Goal: Task Accomplishment & Management: Use online tool/utility

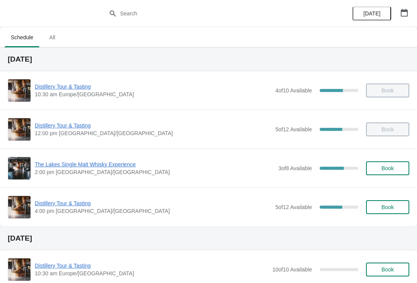
click at [74, 200] on span "Distillery Tour & Tasting" at bounding box center [153, 204] width 236 height 8
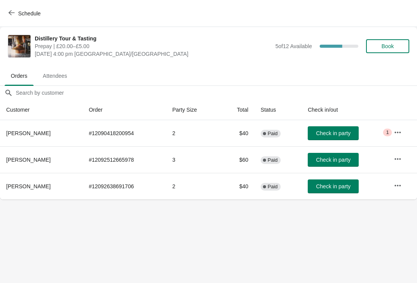
click at [395, 130] on icon "button" at bounding box center [397, 133] width 8 height 8
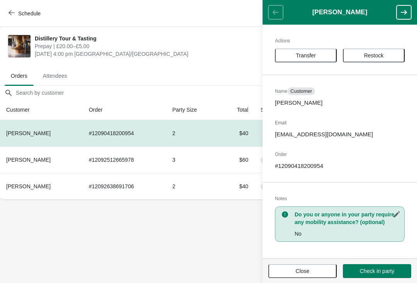
click at [297, 266] on button "Close" at bounding box center [302, 272] width 68 height 14
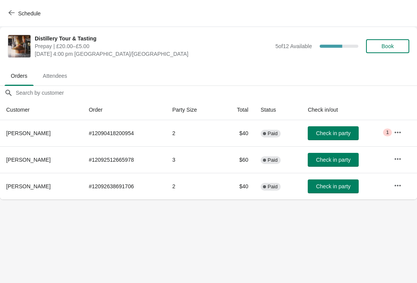
click at [13, 5] on div "Schedule" at bounding box center [208, 13] width 417 height 27
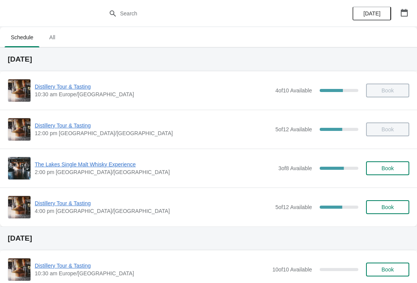
click at [61, 161] on span "The Lakes Single Malt Whisky Experience" at bounding box center [154, 165] width 239 height 8
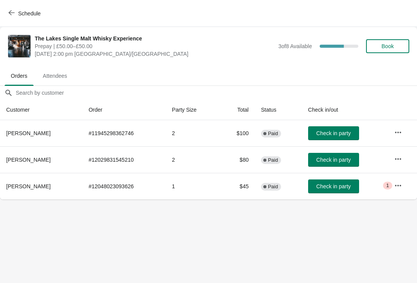
click at [330, 158] on span "Check in party" at bounding box center [333, 160] width 34 height 6
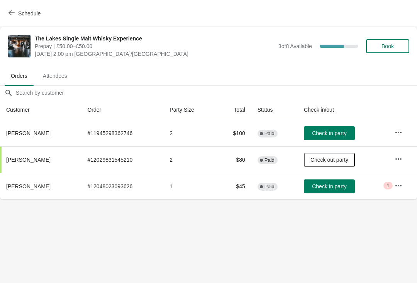
click at [332, 188] on span "Check in party" at bounding box center [329, 187] width 34 height 6
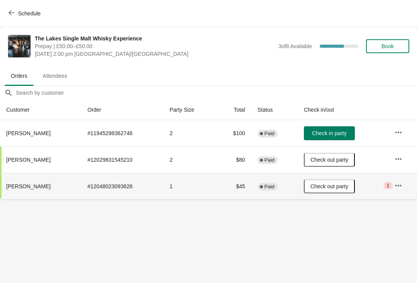
click at [411, 187] on td "Critical 1" at bounding box center [402, 186] width 29 height 27
click at [396, 179] on button "button" at bounding box center [398, 186] width 14 height 14
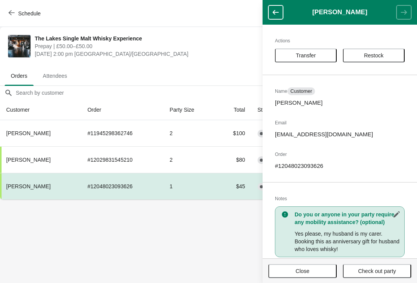
click at [190, 263] on body "Schedule The Lakes Single Malt Whisky Experience Prepay | £50.00–£50.00 Wednesd…" at bounding box center [208, 141] width 417 height 283
click at [279, 13] on button "button" at bounding box center [275, 12] width 15 height 14
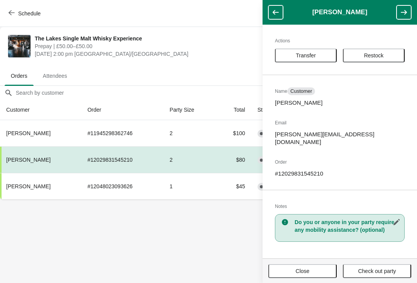
click at [310, 271] on span "Close" at bounding box center [302, 271] width 54 height 6
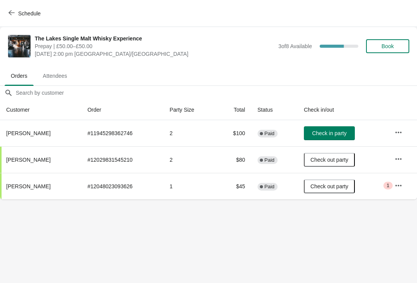
click at [240, 200] on body "Schedule The Lakes Single Malt Whisky Experience Prepay | £50.00–£50.00 Wednesd…" at bounding box center [208, 141] width 417 height 283
click at [239, 203] on body "Schedule The Lakes Single Malt Whisky Experience Prepay | £50.00–£50.00 Wednesd…" at bounding box center [208, 141] width 417 height 283
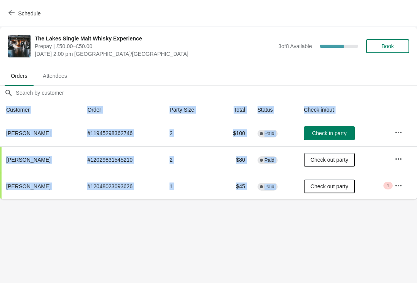
click at [214, 229] on body "Schedule The Lakes Single Malt Whisky Experience Prepay | £50.00–£50.00 Wednesd…" at bounding box center [208, 141] width 417 height 283
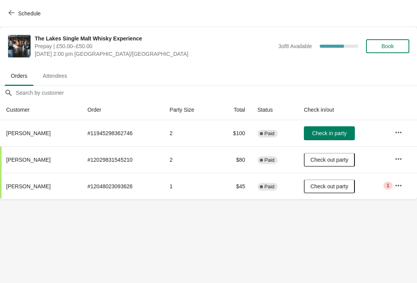
click at [390, 186] on span "Critical 1" at bounding box center [387, 186] width 9 height 8
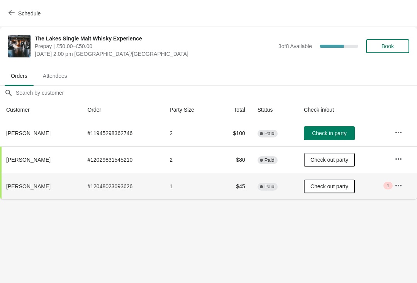
click at [401, 184] on icon "button" at bounding box center [398, 186] width 8 height 8
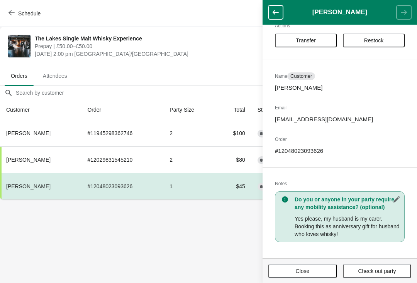
scroll to position [15, 0]
click at [197, 247] on body "Schedule The Lakes Single Malt Whisky Experience Prepay | £50.00–£50.00 Wednesd…" at bounding box center [208, 141] width 417 height 283
click at [271, 11] on icon "button" at bounding box center [275, 12] width 8 height 8
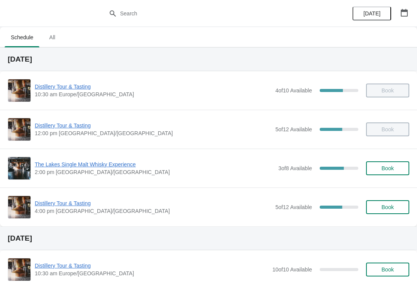
click at [88, 168] on span "The Lakes Single Malt Whisky Experience" at bounding box center [154, 165] width 239 height 8
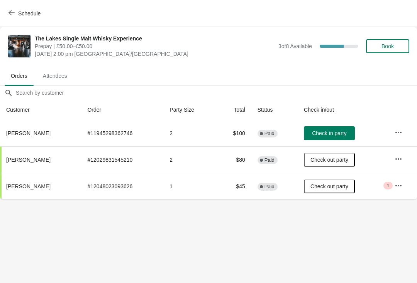
click at [325, 133] on span "Check in party" at bounding box center [329, 133] width 34 height 6
